Goal: Task Accomplishment & Management: Manage account settings

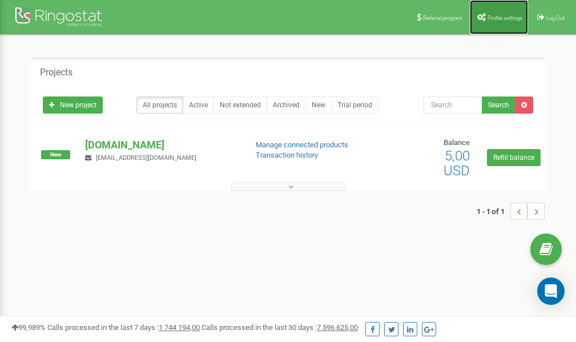
click at [504, 19] on span "Profile settings" at bounding box center [504, 18] width 35 height 6
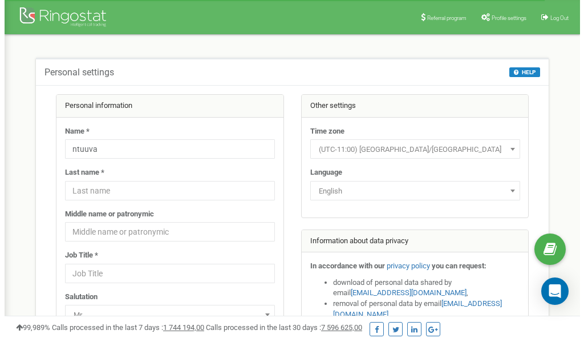
scroll to position [57, 0]
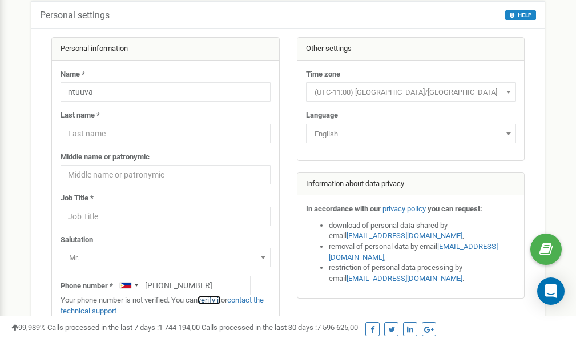
click at [215, 300] on link "verify it" at bounding box center [208, 300] width 23 height 9
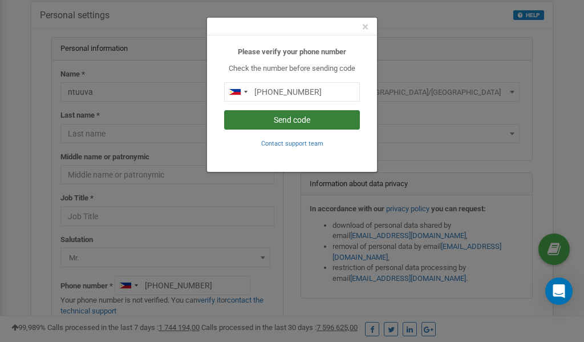
click at [278, 121] on button "Send code" at bounding box center [292, 119] width 136 height 19
